Goal: Task Accomplishment & Management: Use online tool/utility

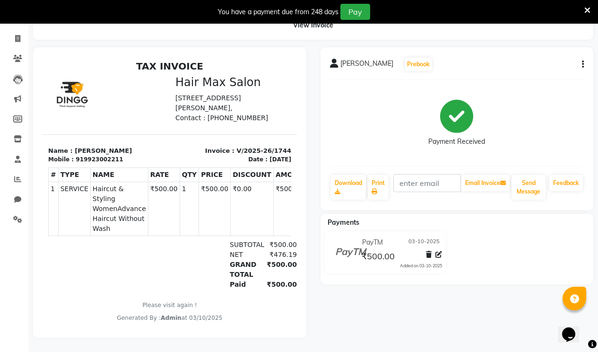
click at [590, 10] on icon at bounding box center [587, 10] width 6 height 9
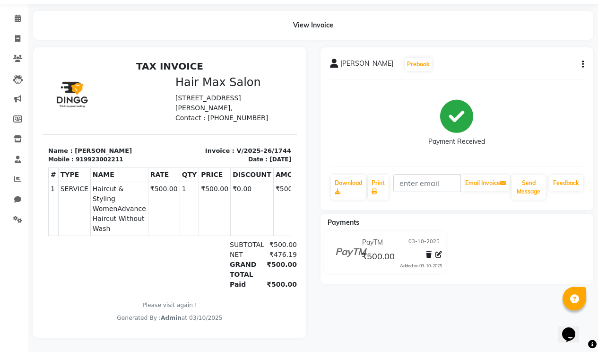
scroll to position [37, 0]
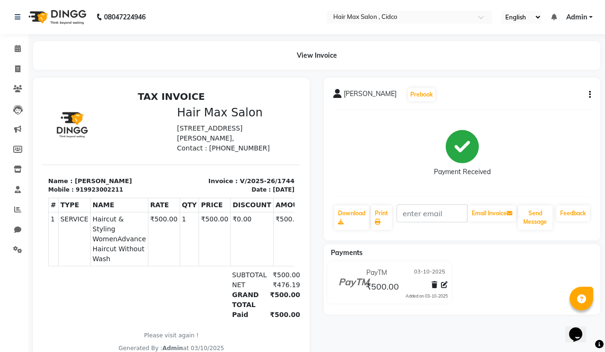
select select "7580"
select select "service"
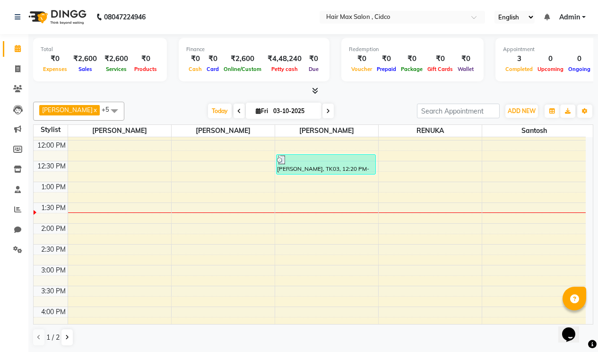
scroll to position [142, 0]
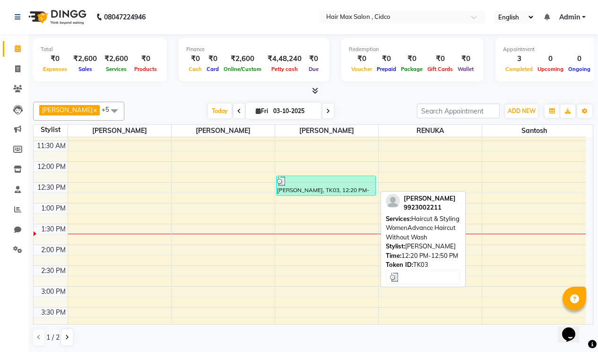
click at [324, 189] on div "[PERSON_NAME], TK03, 12:20 PM-12:50 PM, Haircut & Styling WomenAdvance Haircut …" at bounding box center [326, 185] width 99 height 19
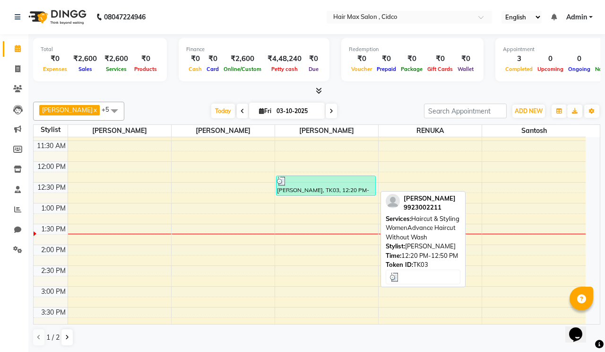
select select "3"
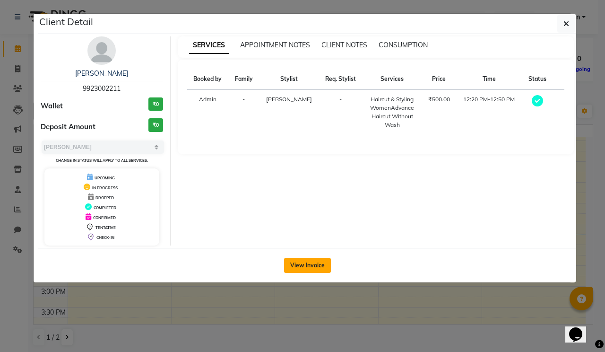
click at [309, 265] on button "View Invoice" at bounding box center [307, 265] width 47 height 15
